Goal: Navigation & Orientation: Find specific page/section

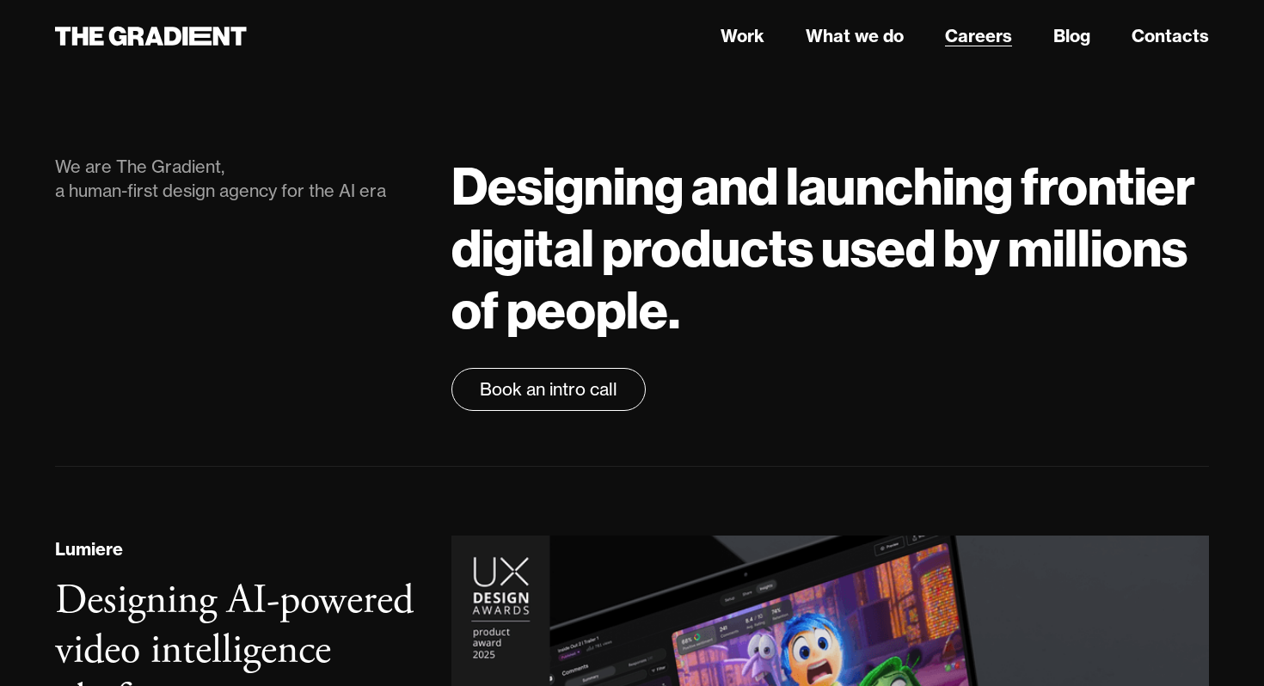
click at [977, 34] on link "Careers" at bounding box center [978, 36] width 67 height 26
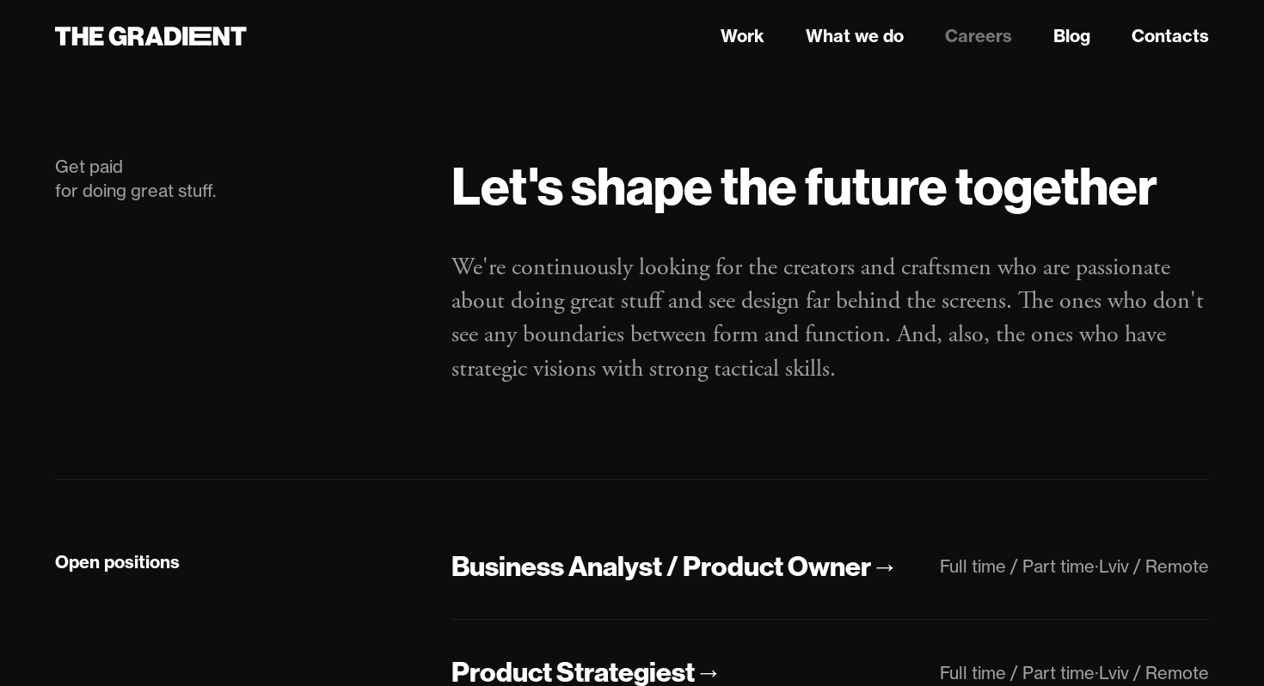
click at [974, 32] on link "Careers" at bounding box center [978, 36] width 67 height 26
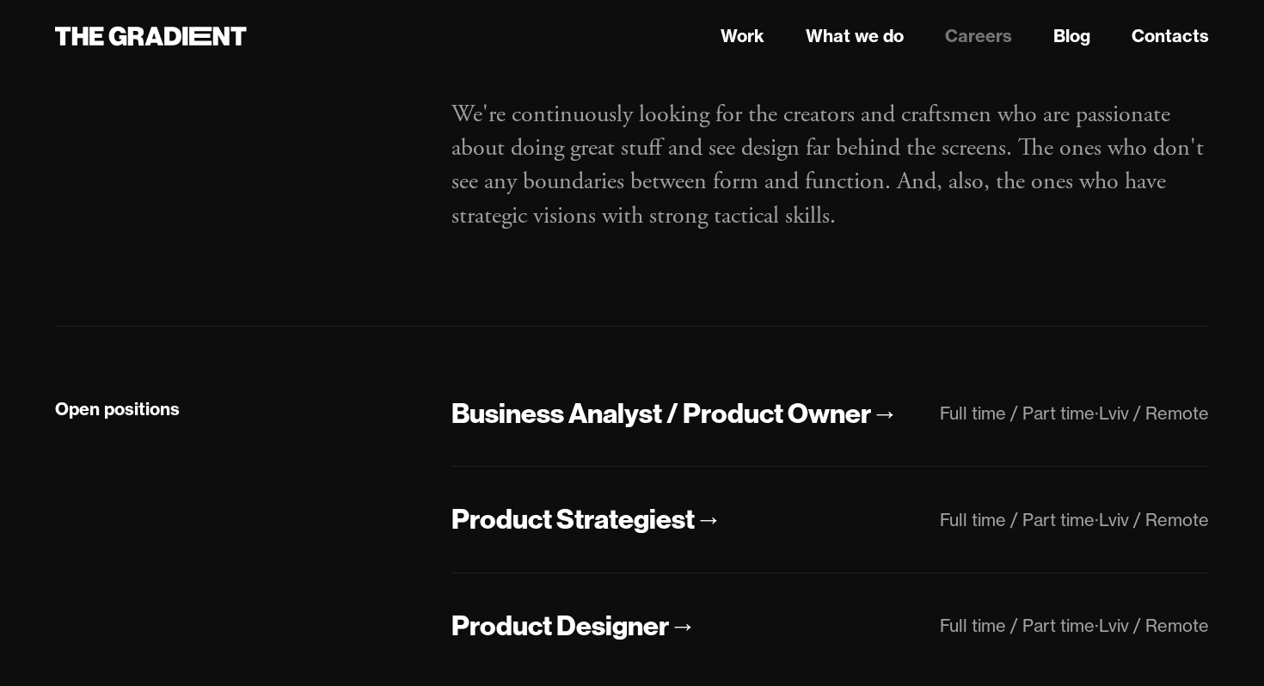
scroll to position [489, 0]
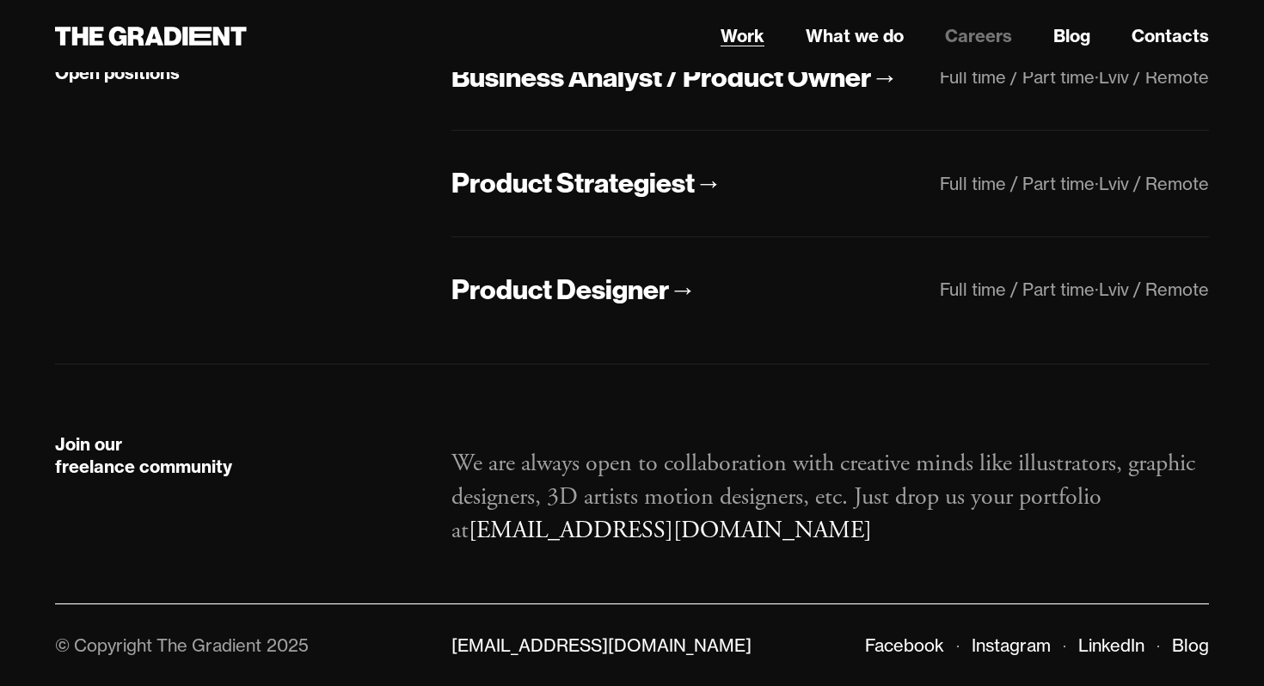
click at [735, 31] on link "Work" at bounding box center [743, 36] width 44 height 26
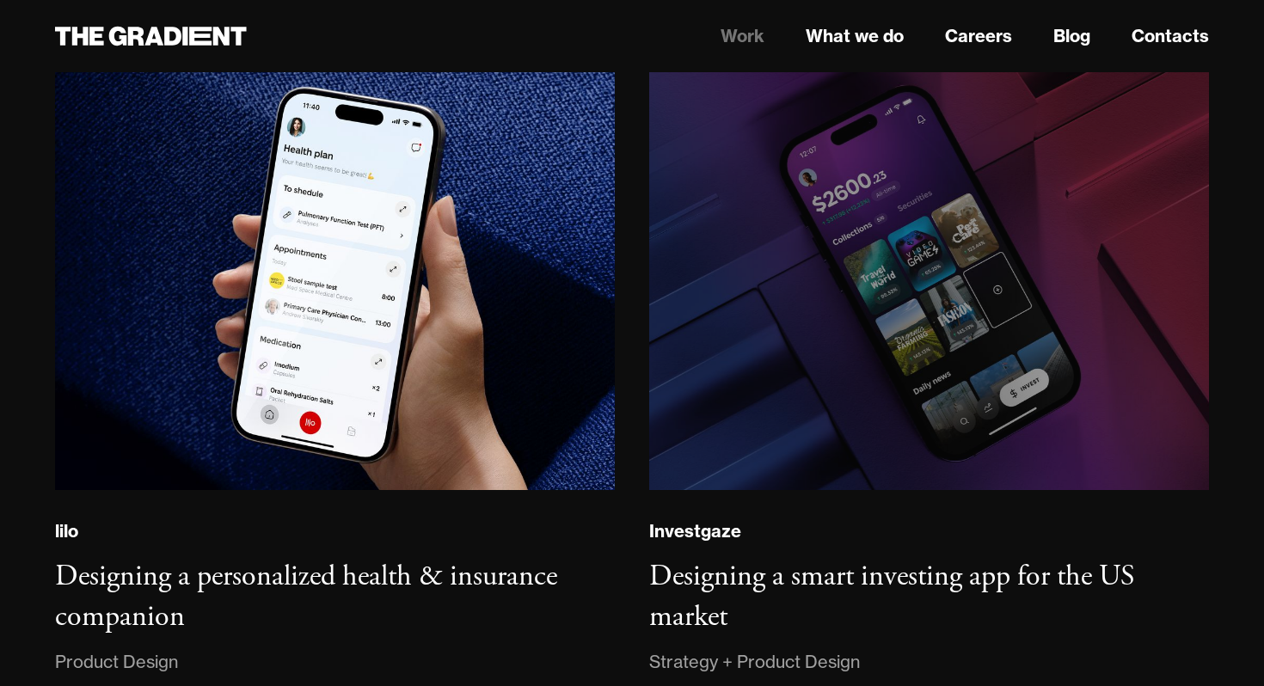
scroll to position [2024, 0]
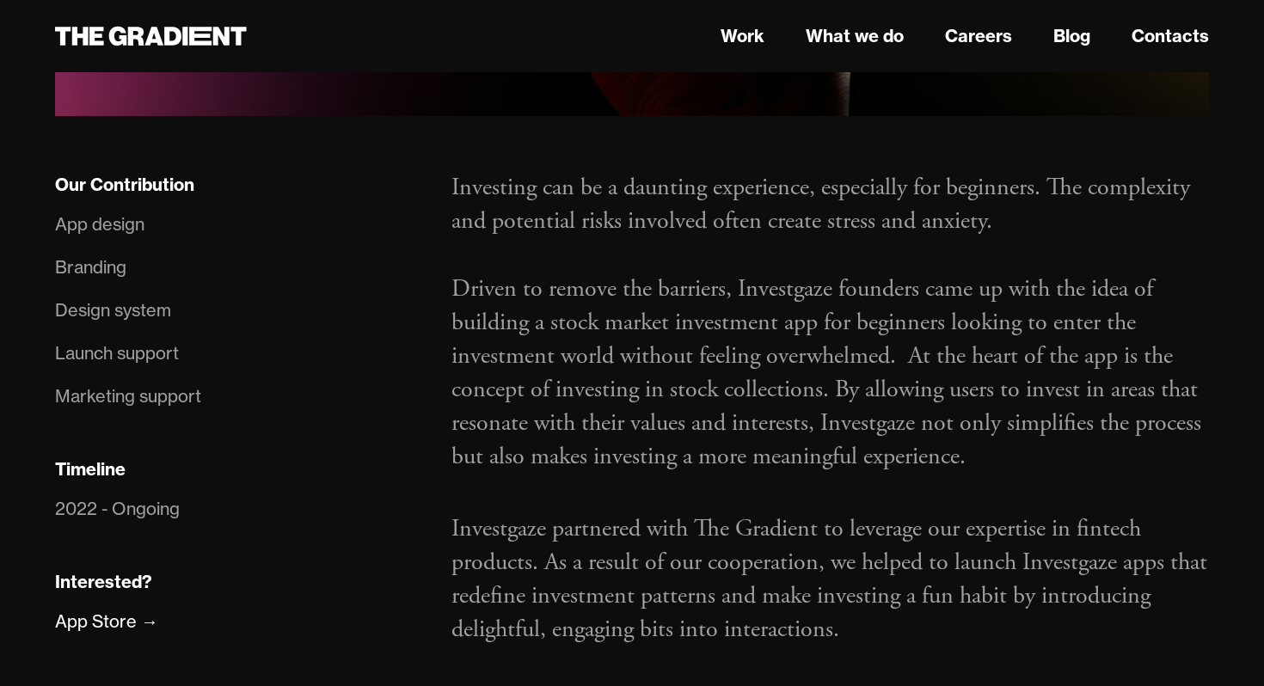
scroll to position [998, 0]
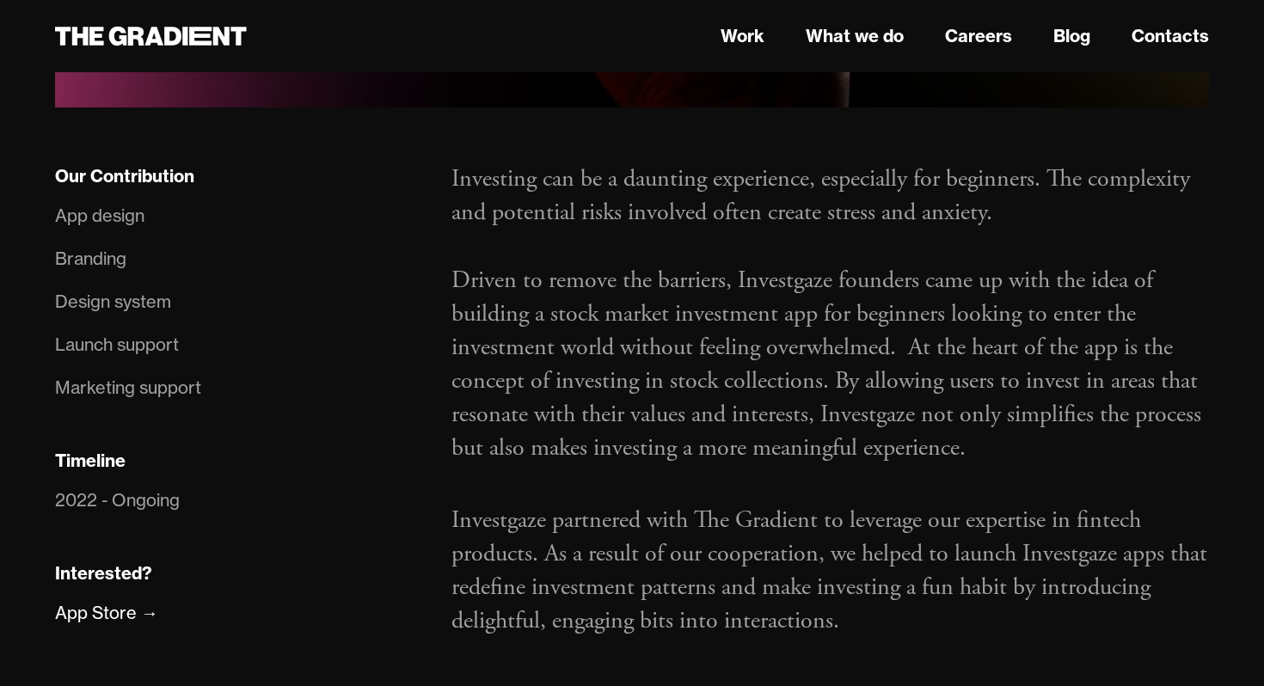
click at [94, 218] on div "App design" at bounding box center [99, 216] width 89 height 28
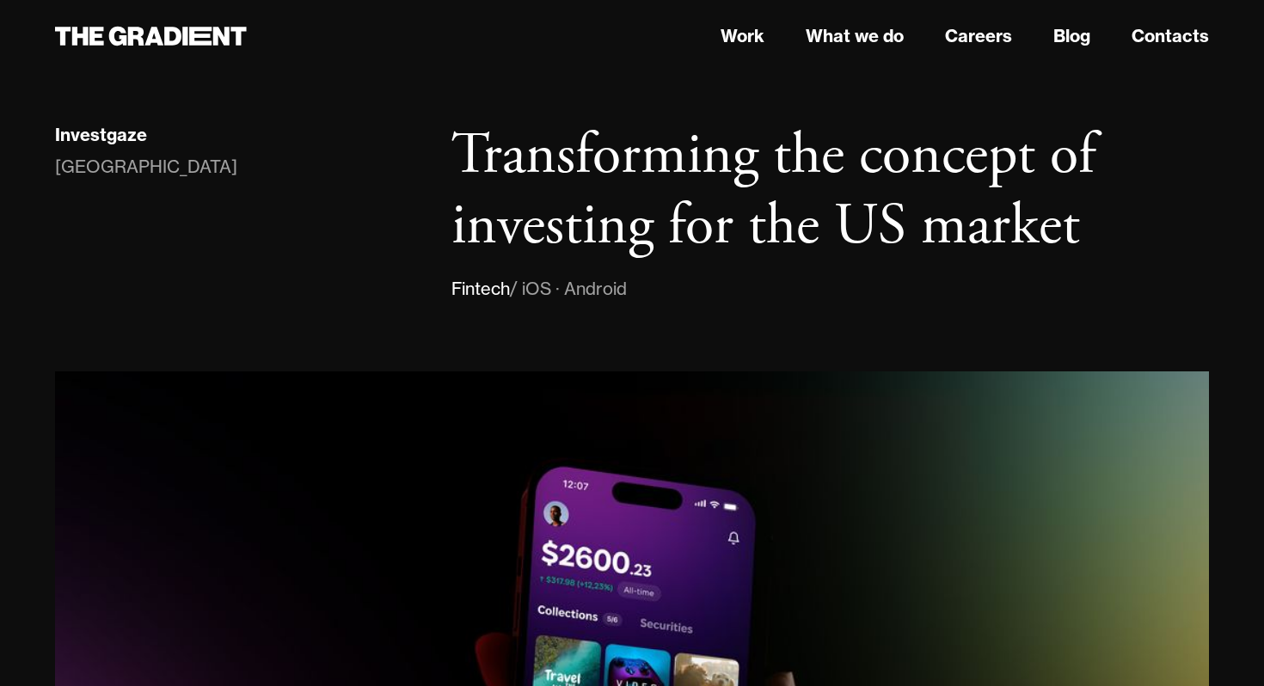
scroll to position [14, 0]
